Goal: Task Accomplishment & Management: Use online tool/utility

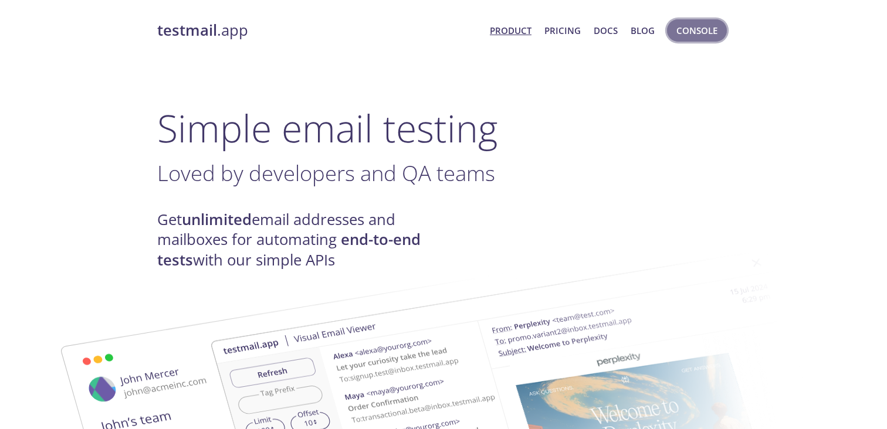
click at [704, 32] on span "Console" at bounding box center [696, 30] width 41 height 15
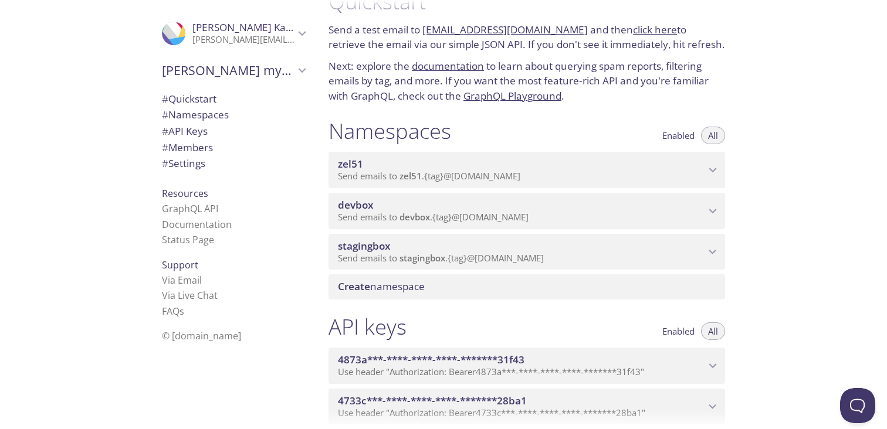
scroll to position [47, 0]
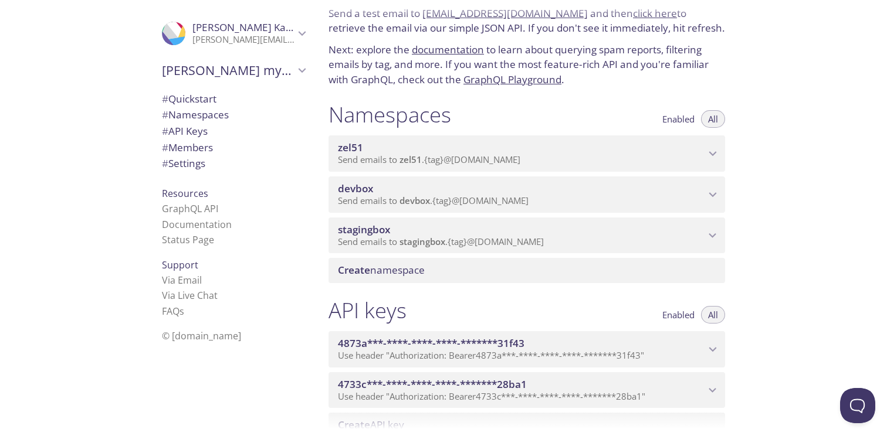
click at [718, 230] on icon "stagingbox namespace" at bounding box center [712, 235] width 15 height 15
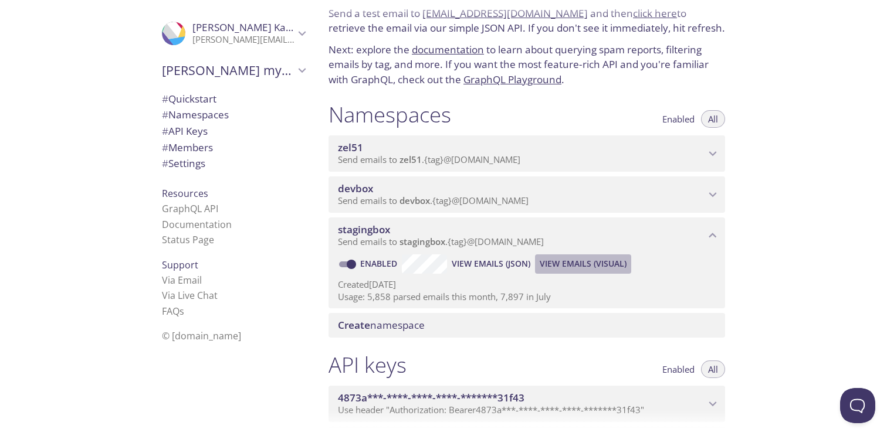
click at [592, 258] on span "View Emails (Visual)" at bounding box center [583, 264] width 87 height 14
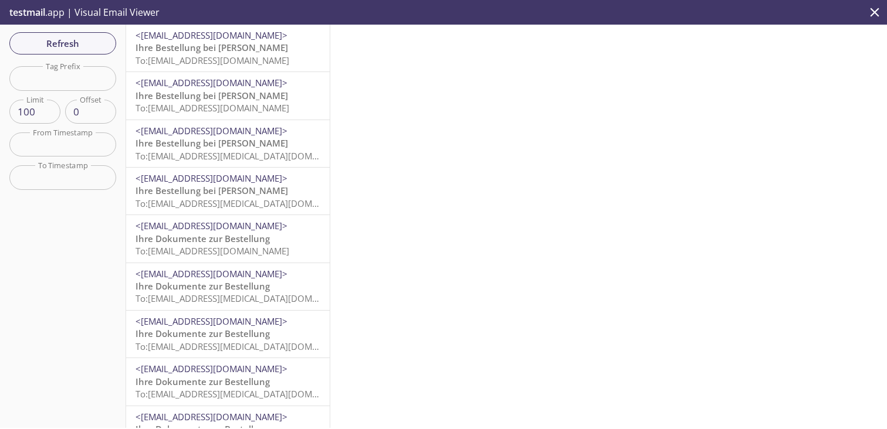
click at [225, 62] on span "To: [EMAIL_ADDRESS][DOMAIN_NAME]" at bounding box center [212, 61] width 154 height 12
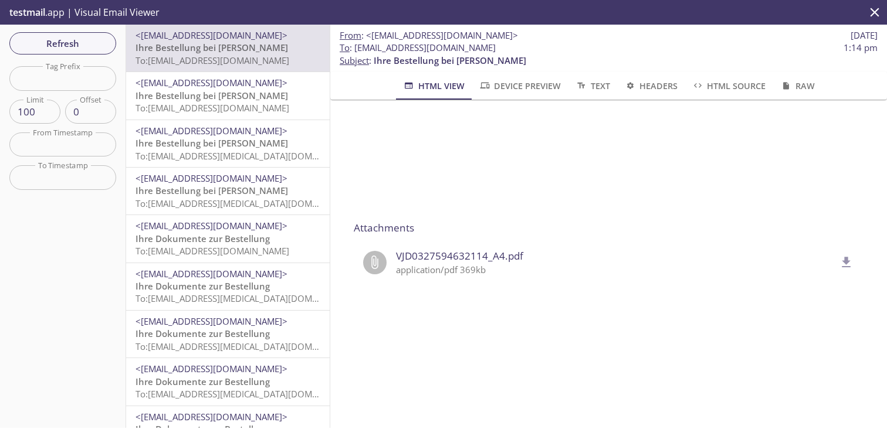
click at [497, 255] on span "VJD0327594632114_A4.pdf" at bounding box center [615, 256] width 439 height 15
click at [852, 263] on icon "delete" at bounding box center [846, 262] width 15 height 15
